Goal: Find specific page/section: Find specific page/section

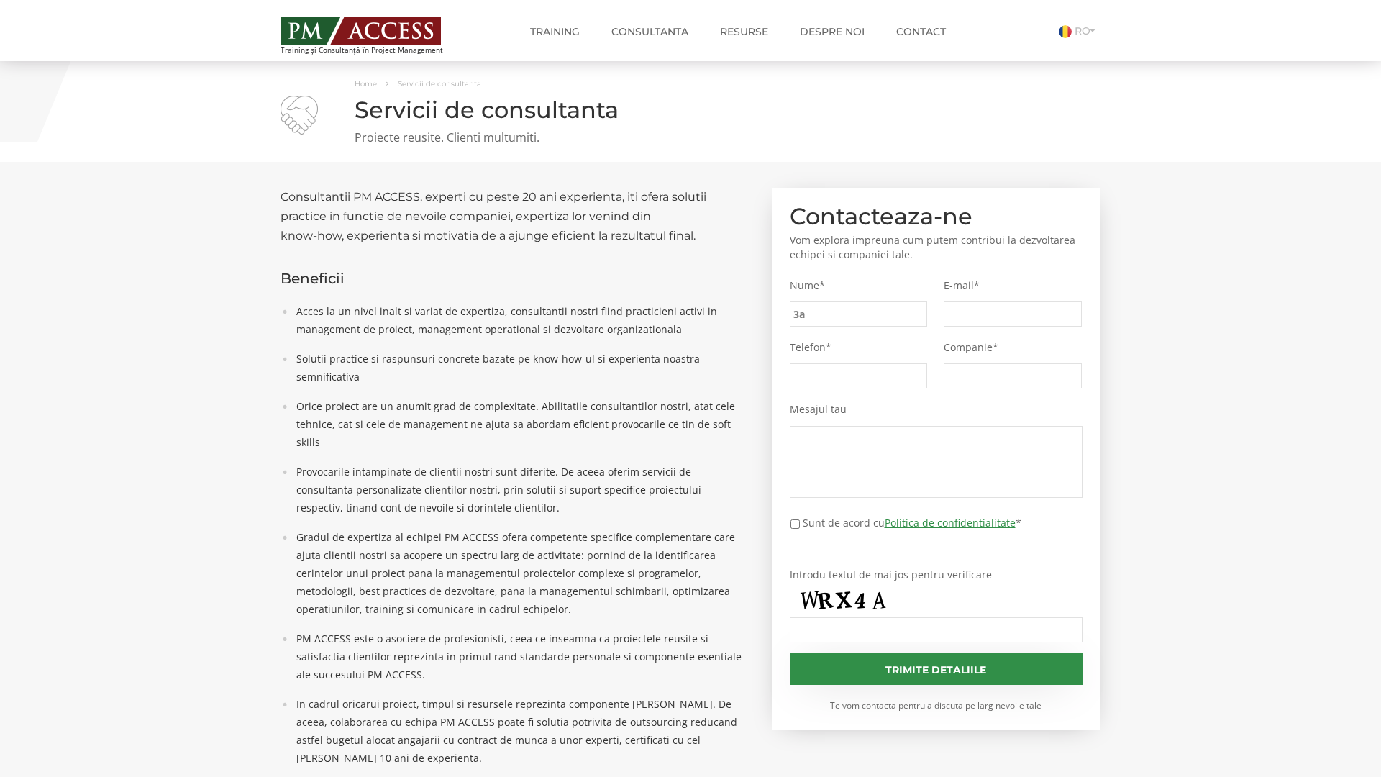
type input "3a8"
type input "87c"
type input "a32"
type input "51f"
type input "2b4"
